Goal: Task Accomplishment & Management: Manage account settings

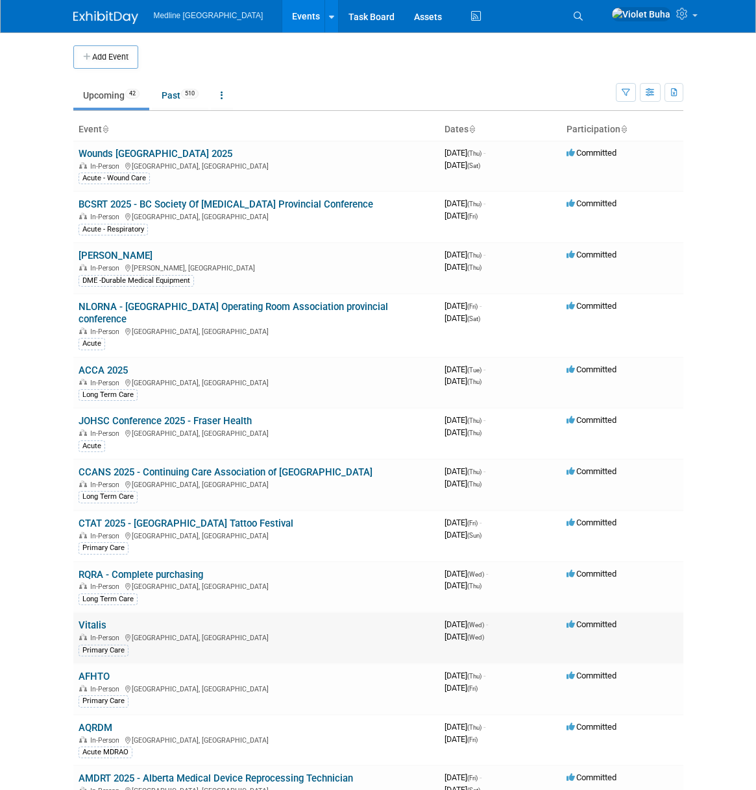
click at [100, 627] on link "Vitalis" at bounding box center [93, 626] width 28 height 12
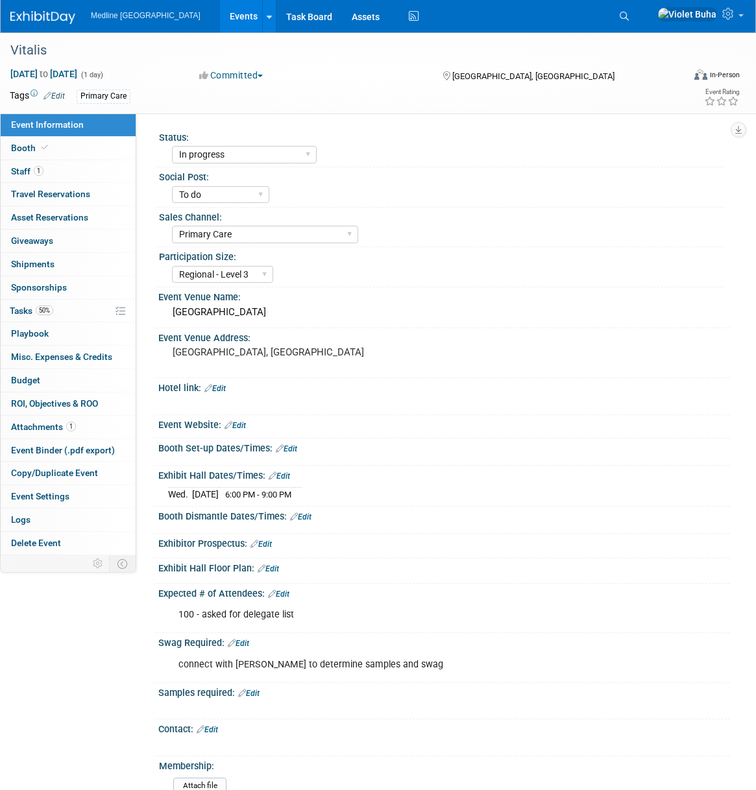
select select "In progress"
select select "To do"
select select "Primary Care"
select select "Regional - Level 3"
click at [36, 12] on img at bounding box center [42, 17] width 65 height 13
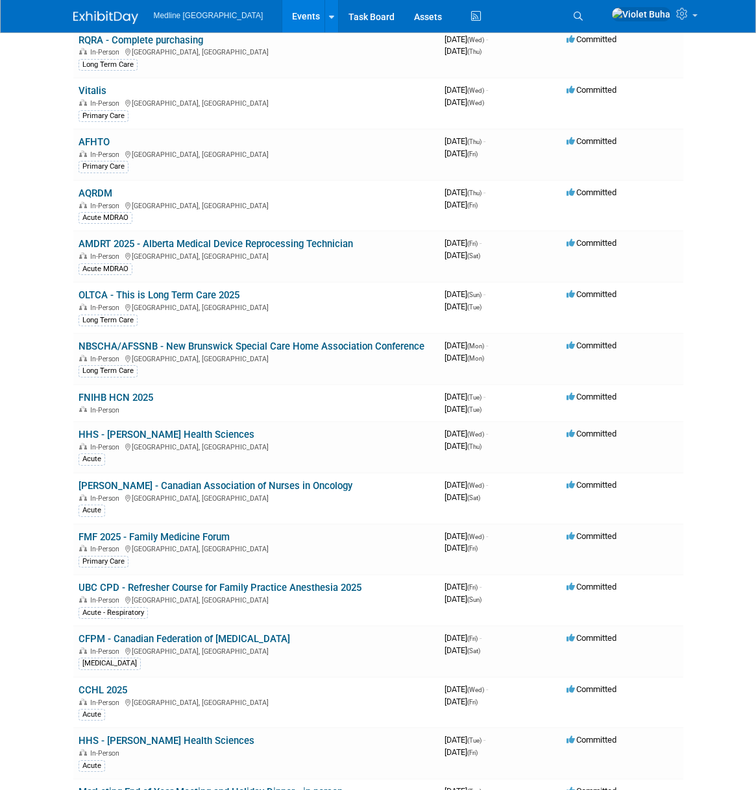
scroll to position [540, 0]
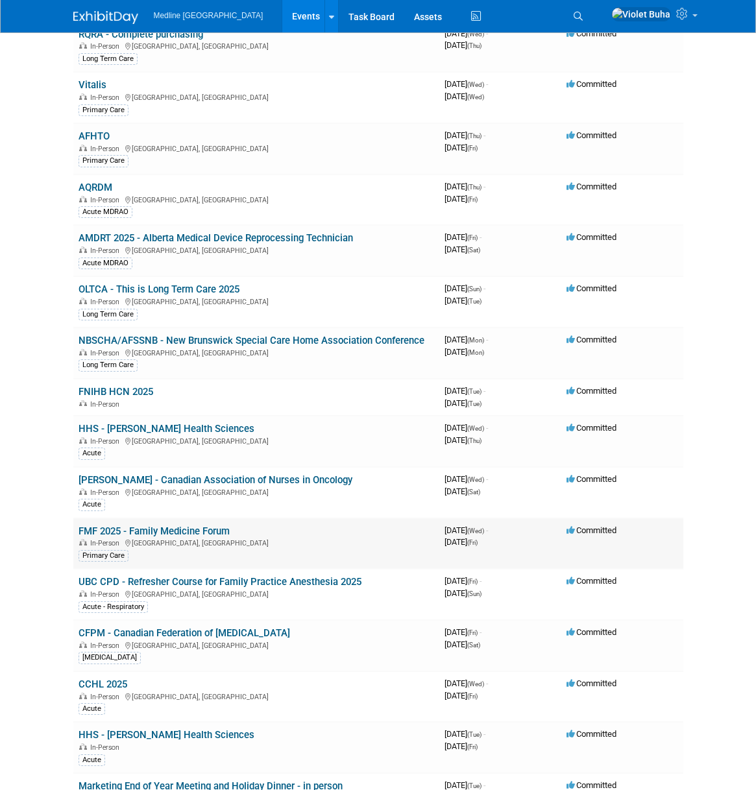
click at [141, 531] on link "FMF 2025 - Family Medicine Forum" at bounding box center [154, 532] width 151 height 12
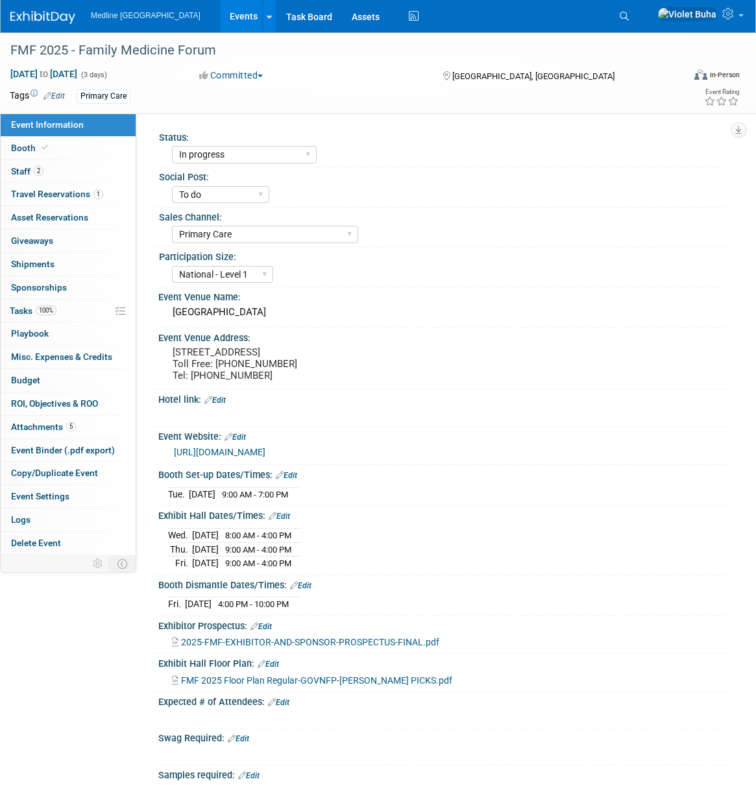
select select "In progress"
select select "To do"
select select "Primary Care"
select select "National - Level 1"
click at [21, 313] on span "Tasks 100%" at bounding box center [33, 311] width 47 height 10
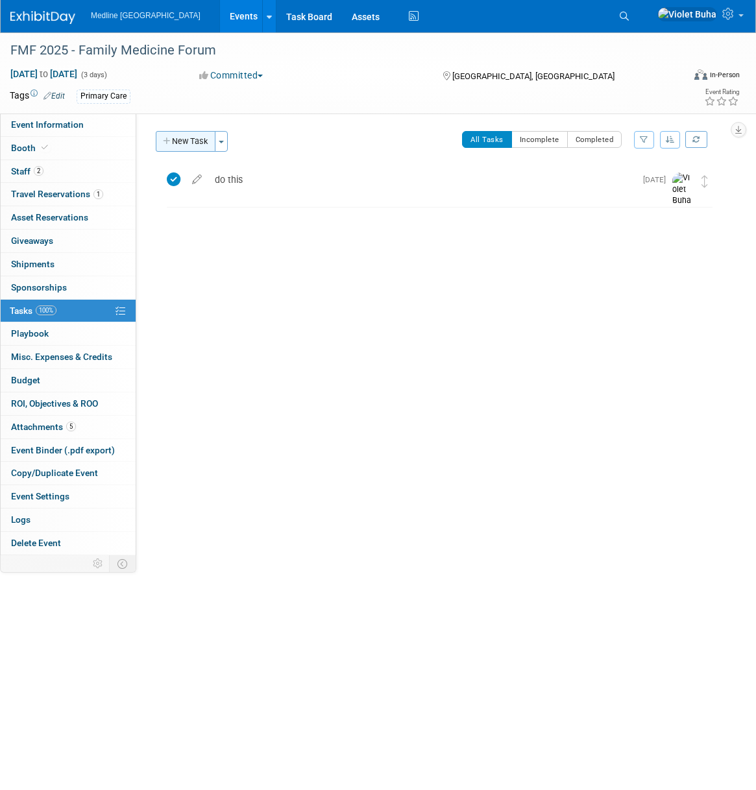
click at [200, 145] on button "New Task" at bounding box center [186, 141] width 60 height 21
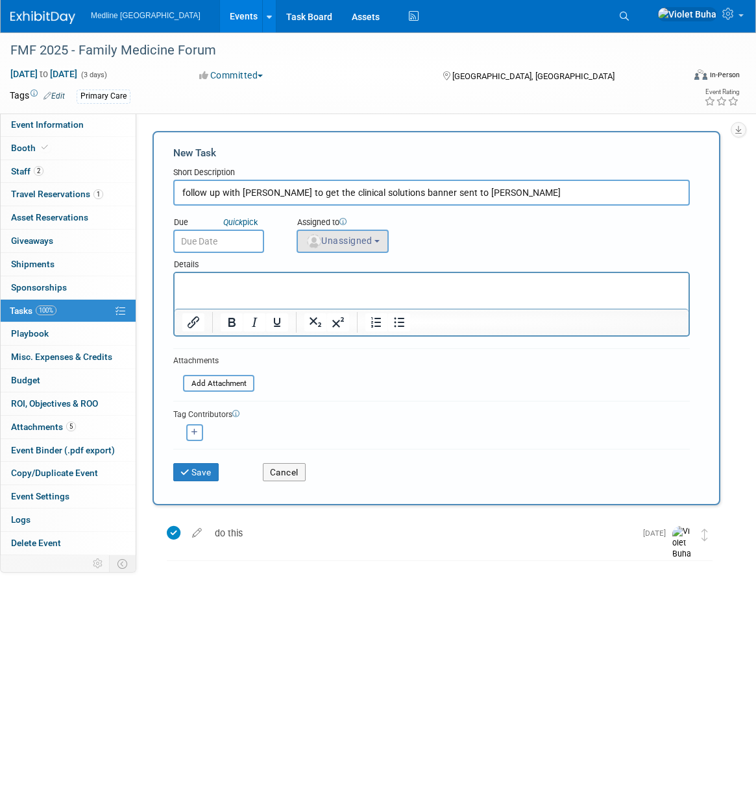
type input "follow up with annie to get the clinical solutions banner sent to reese"
click at [376, 241] on button "Unassigned" at bounding box center [342, 241] width 92 height 23
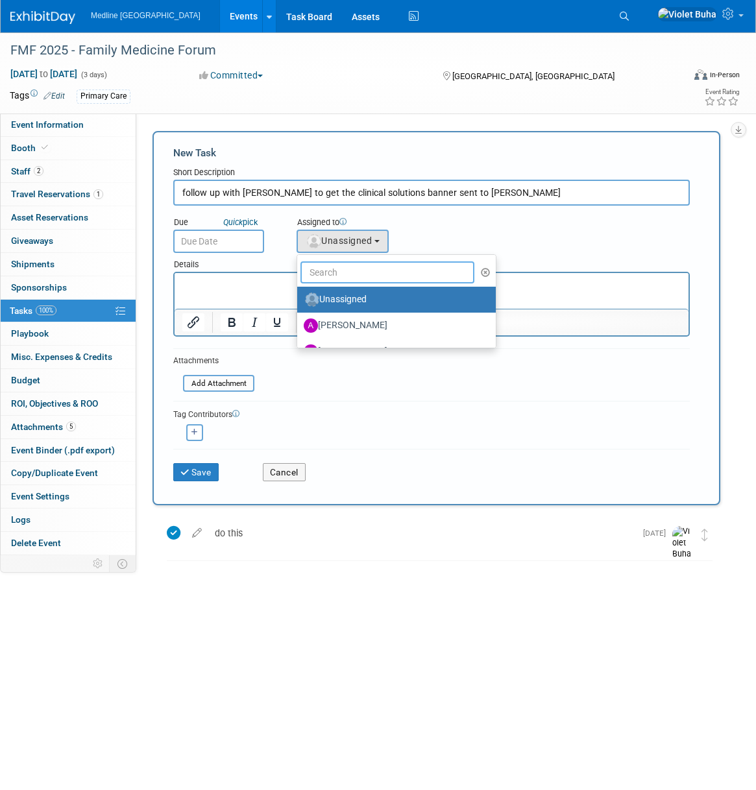
click at [357, 269] on input "text" at bounding box center [387, 272] width 174 height 22
type input "Violet"
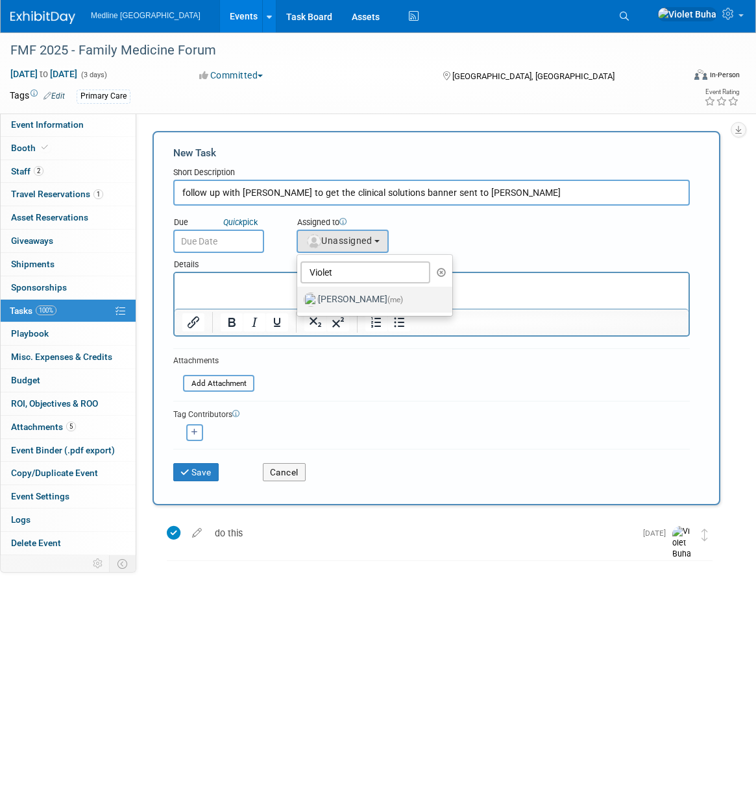
drag, startPoint x: 360, startPoint y: 302, endPoint x: 105, endPoint y: 9, distance: 388.1
click at [360, 302] on label "Violet Buha (me)" at bounding box center [372, 299] width 136 height 21
click at [299, 302] on input "Violet Buha (me)" at bounding box center [295, 298] width 8 height 8
select select "83b9ebe3-1f55-4182-aebd-dfdf9a1e5ee7"
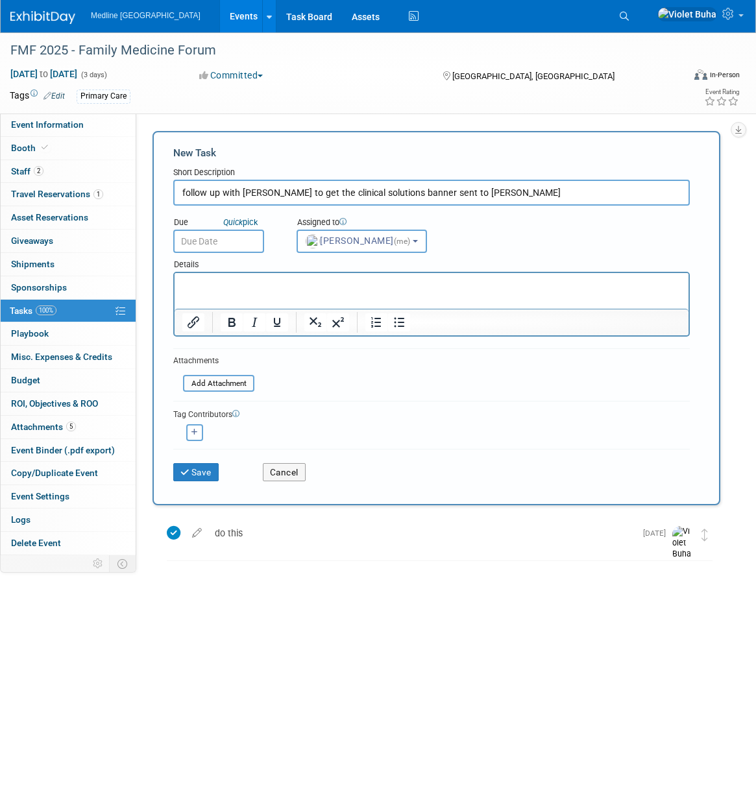
click at [219, 241] on input "text" at bounding box center [218, 241] width 91 height 23
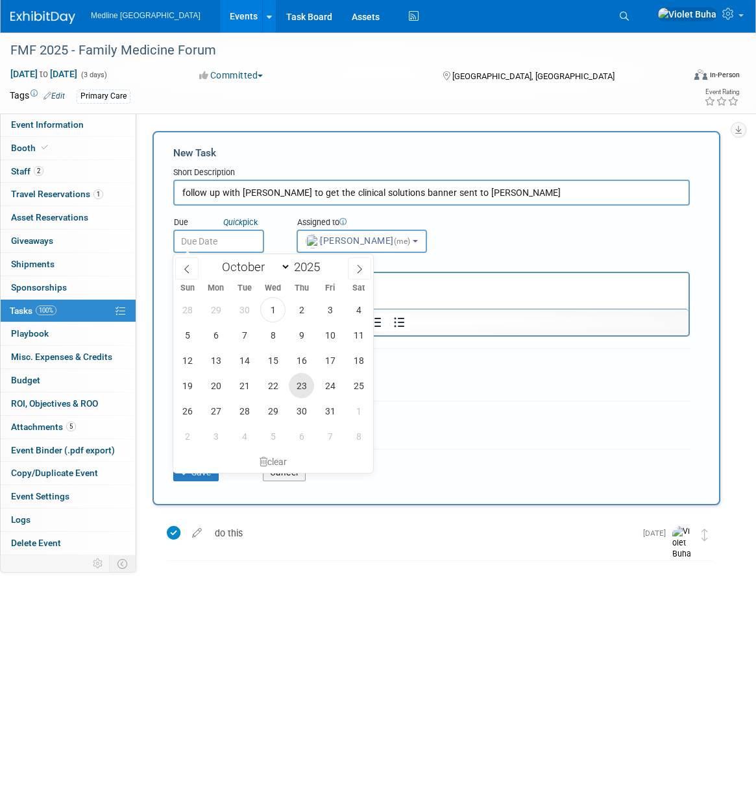
click at [306, 386] on span "23" at bounding box center [301, 385] width 25 height 25
type input "Oct 23, 2025"
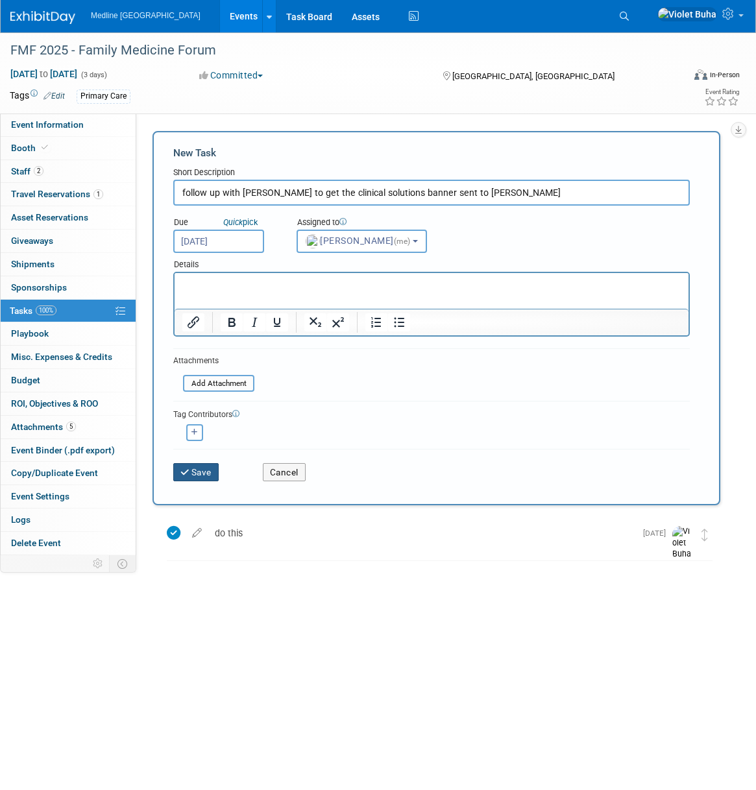
click at [206, 476] on button "Save" at bounding box center [195, 472] width 45 height 18
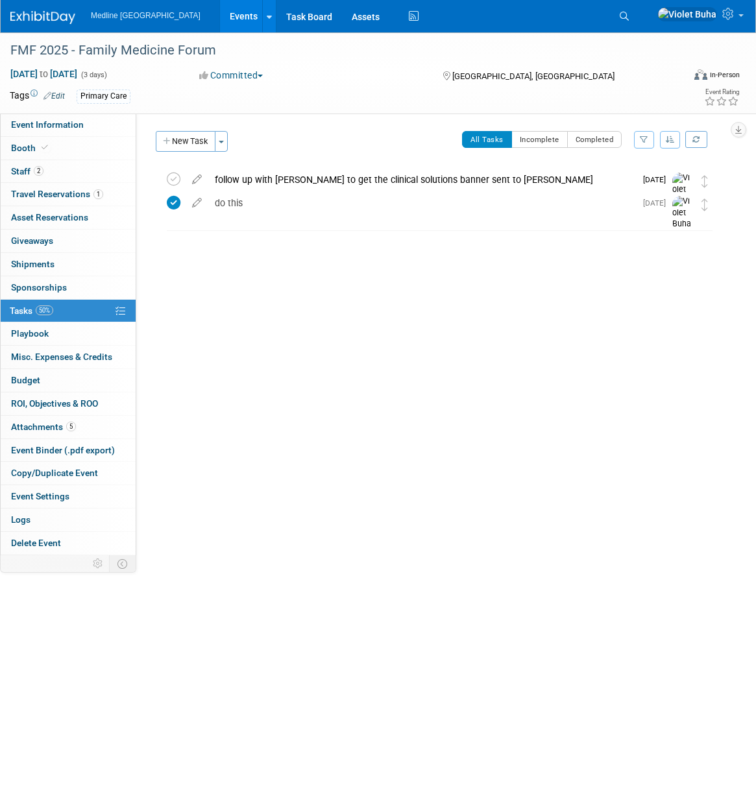
click at [47, 18] on img at bounding box center [42, 17] width 65 height 13
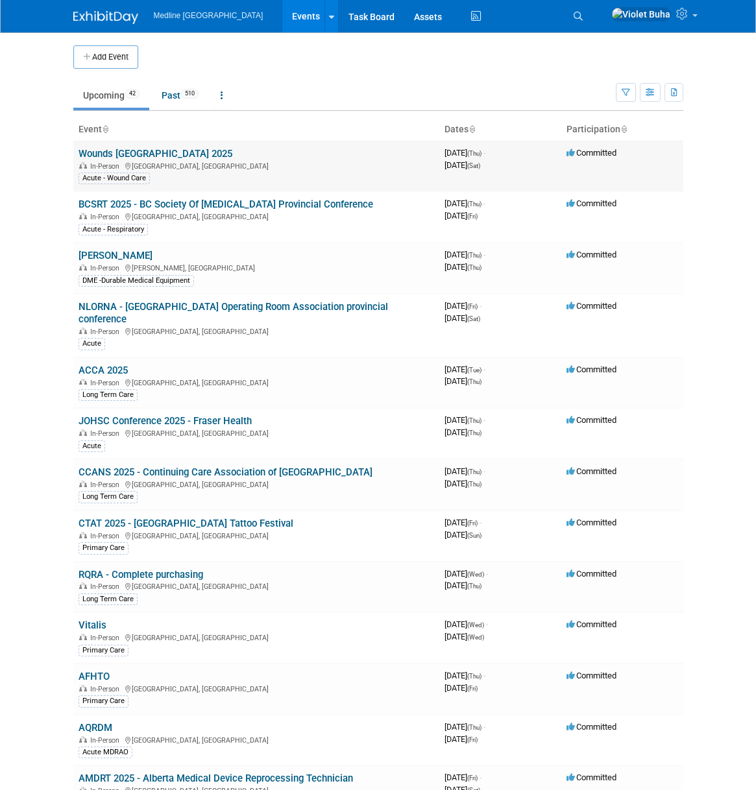
click at [117, 153] on link "Wounds [GEOGRAPHIC_DATA] 2025" at bounding box center [156, 154] width 154 height 12
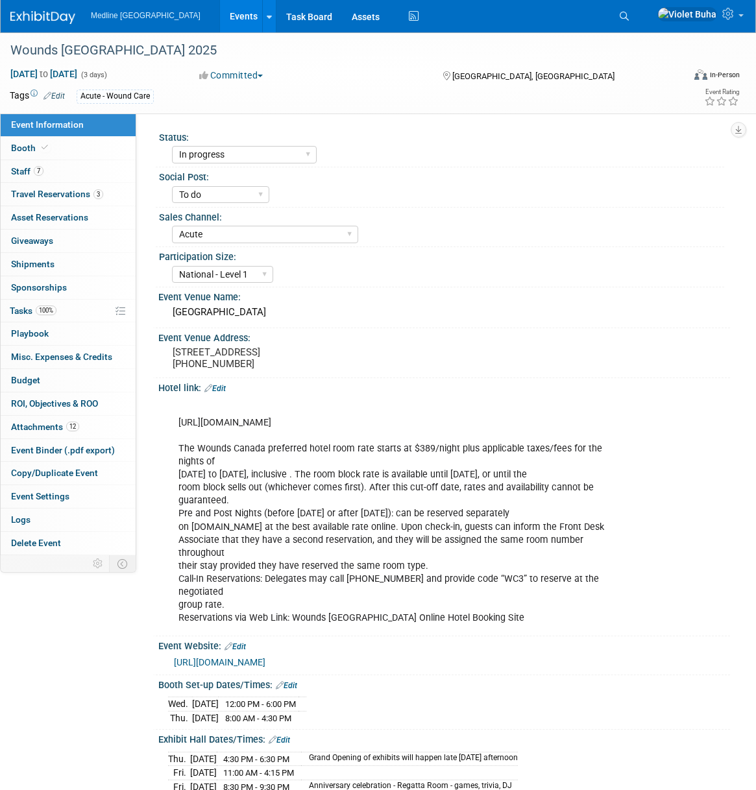
select select "In progress"
select select "To do"
select select "Acute"
select select "National - Level 1"
click at [75, 171] on link "7 Staff 7" at bounding box center [68, 171] width 135 height 23
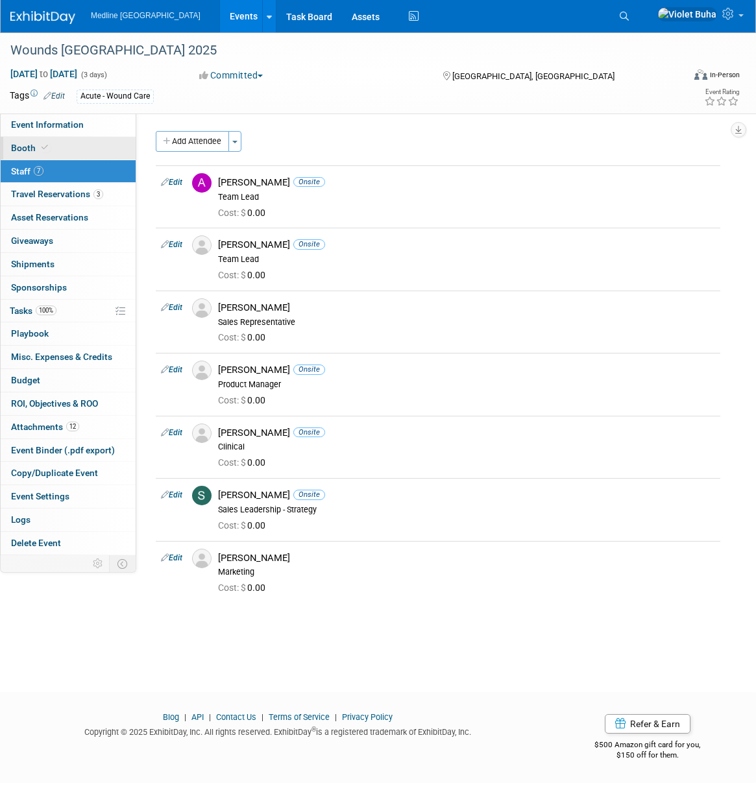
click at [69, 144] on link "Booth" at bounding box center [68, 148] width 135 height 23
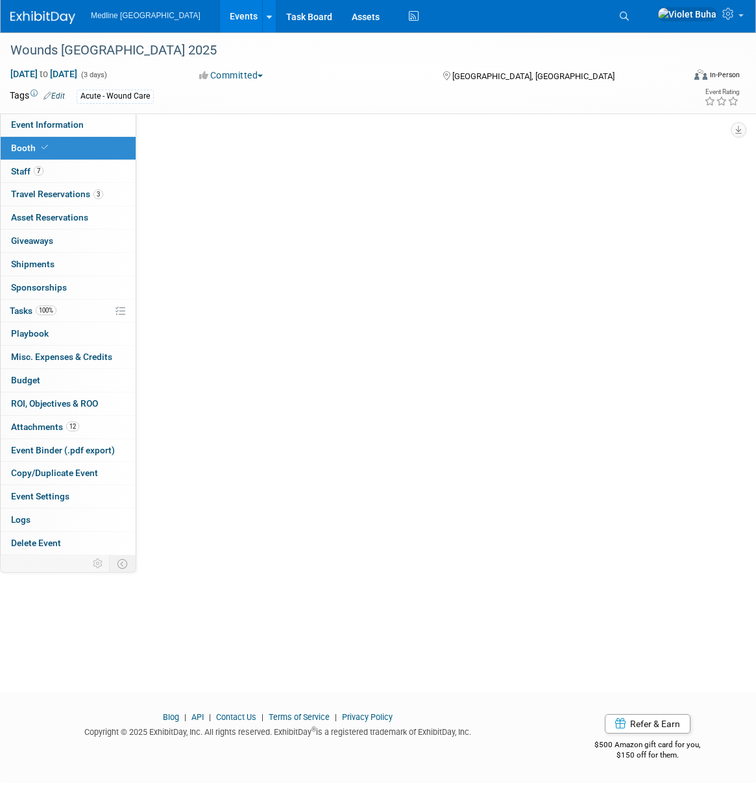
select select "3"
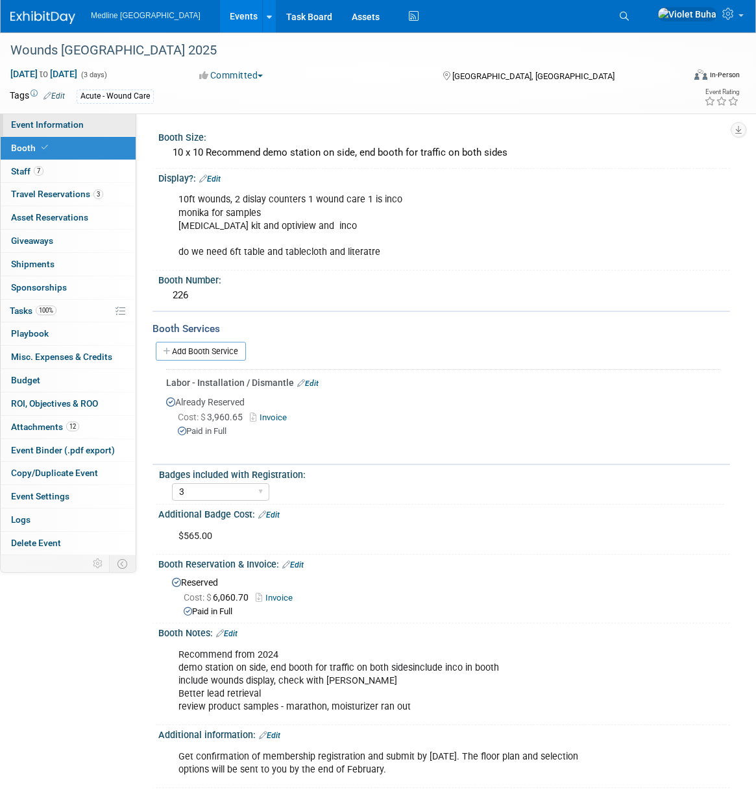
click at [72, 120] on span "Event Information" at bounding box center [47, 124] width 73 height 10
select select "In progress"
select select "To do"
select select "Acute"
select select "National - Level 1"
